Goal: Obtain resource: Download file/media

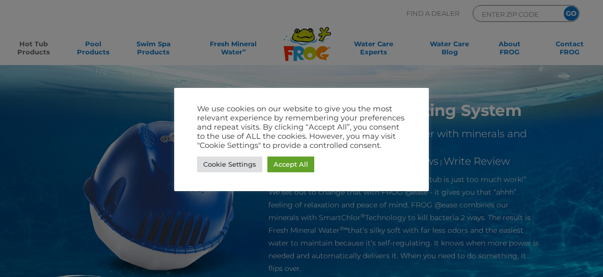
click at [223, 166] on link "Cookie Settings" at bounding box center [229, 165] width 65 height 16
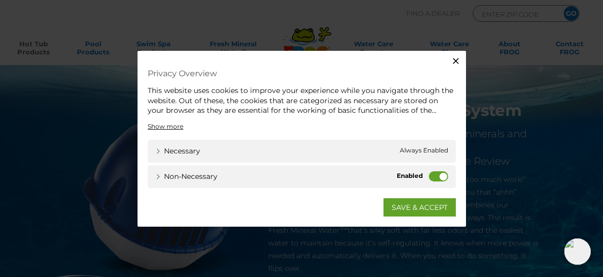
click at [434, 180] on label "Non-necessary" at bounding box center [438, 176] width 19 height 10
click at [0, 0] on input "Non-necessary" at bounding box center [0, 0] width 0 height 0
click at [409, 211] on link "SAVE & ACCEPT" at bounding box center [419, 207] width 72 height 18
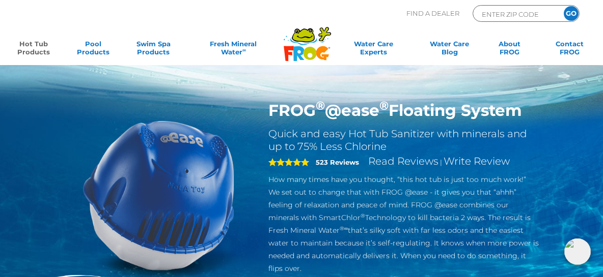
scroll to position [193, 0]
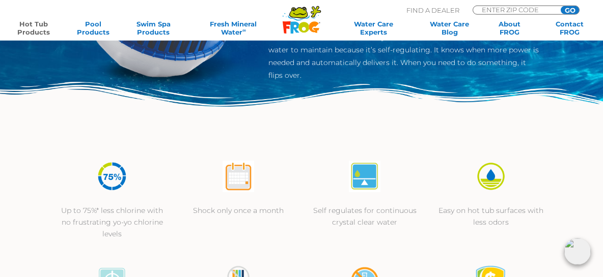
click at [231, 183] on img at bounding box center [238, 177] width 32 height 32
click at [226, 212] on p "Shock only once a month" at bounding box center [238, 211] width 106 height 12
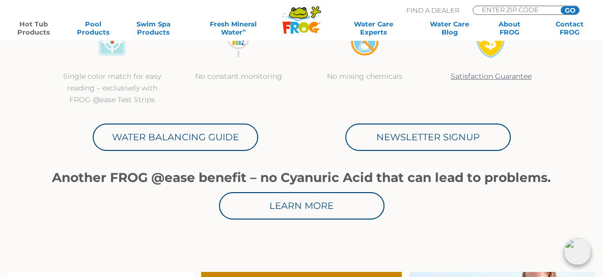
scroll to position [432, 0]
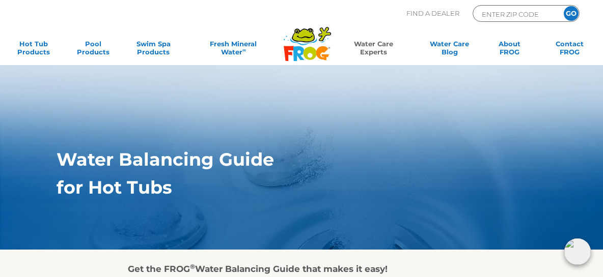
scroll to position [193, 0]
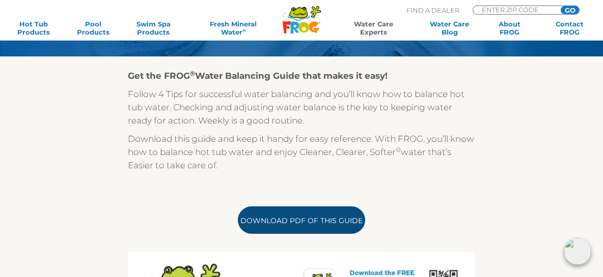
click at [280, 225] on link "Download PDF of this Guide" at bounding box center [301, 220] width 127 height 27
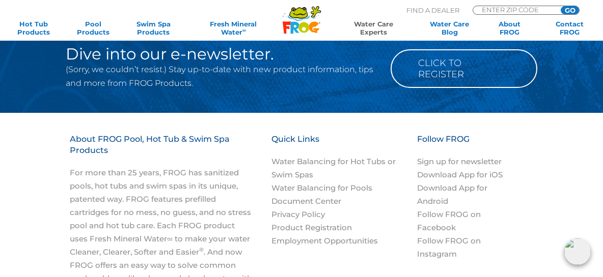
scroll to position [1285, 0]
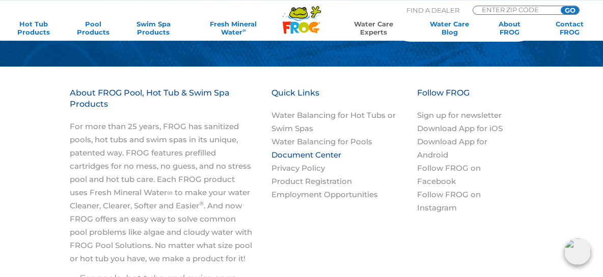
click at [297, 156] on link "Document Center" at bounding box center [306, 155] width 70 height 10
